Goal: Task Accomplishment & Management: Manage account settings

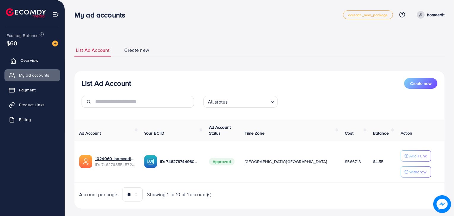
click at [43, 60] on link "Overview" at bounding box center [32, 61] width 56 height 12
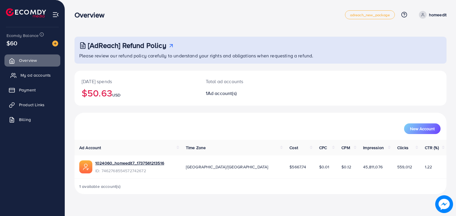
click at [39, 76] on span "My ad accounts" at bounding box center [35, 75] width 30 height 6
